Goal: Transaction & Acquisition: Purchase product/service

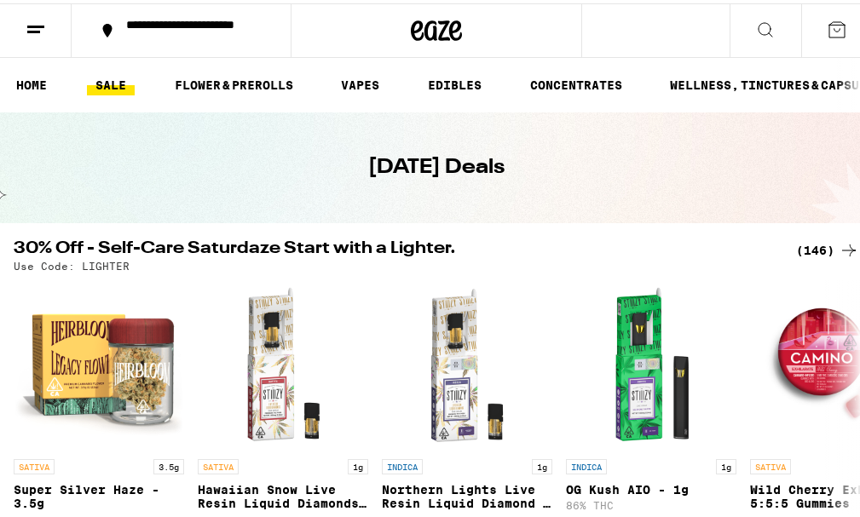
click at [857, 241] on div "30% Off - Self-Care Saturdaze Start with a Lighter. (146) Use Code: LIGHTER" at bounding box center [436, 253] width 872 height 32
click at [838, 248] on icon at bounding box center [848, 247] width 20 height 20
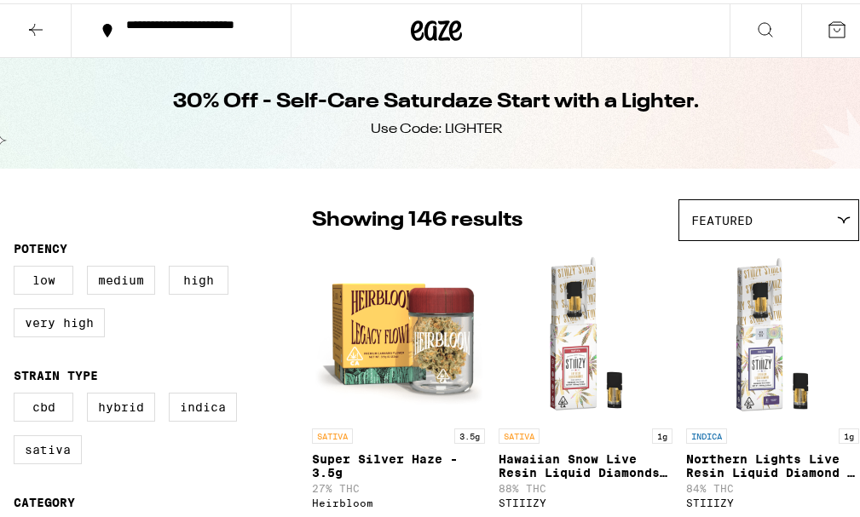
click at [810, 345] on img "Open page for Northern Lights Live Resin Liquid Diamond - 1g from STIIIZY" at bounding box center [772, 331] width 170 height 170
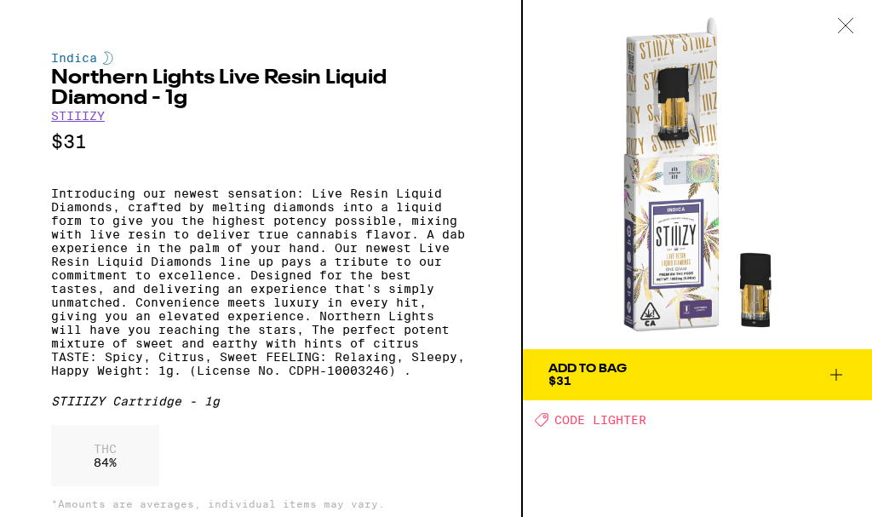
click at [856, 18] on div at bounding box center [846, 27] width 53 height 54
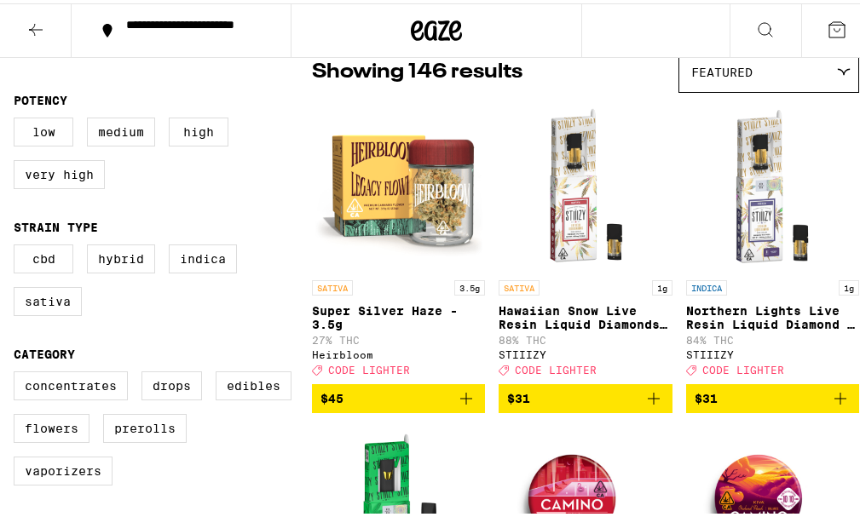
scroll to position [257, 0]
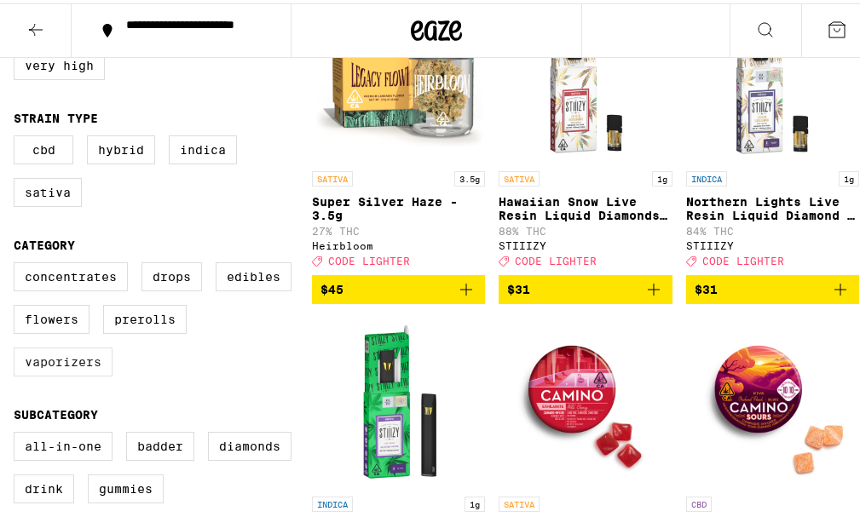
click at [100, 353] on label "Vaporizers" at bounding box center [63, 358] width 99 height 29
click at [18, 262] on input "Vaporizers" at bounding box center [17, 262] width 1 height 1
checkbox input "true"
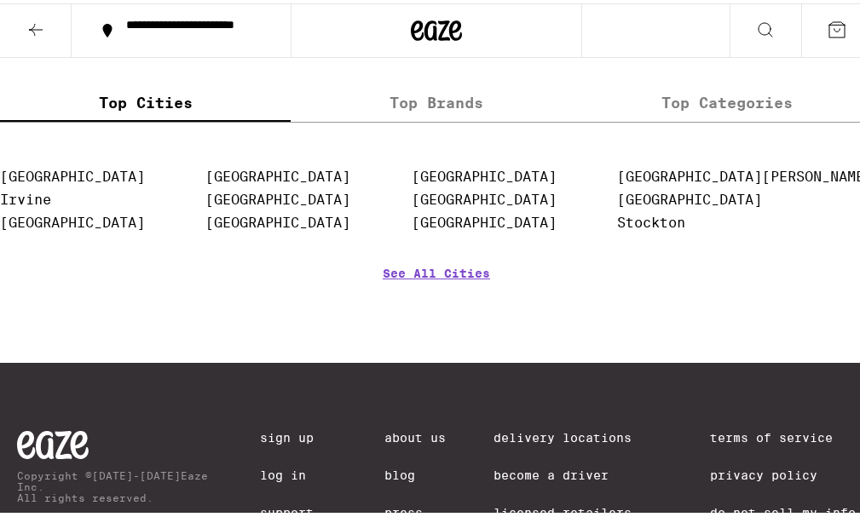
scroll to position [5174, 0]
